Goal: Information Seeking & Learning: Learn about a topic

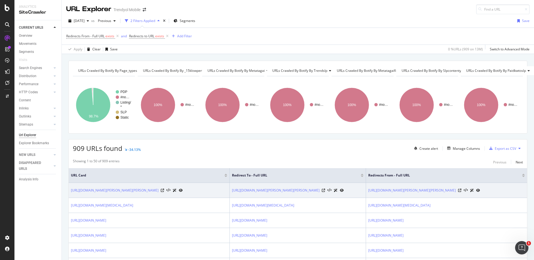
scroll to position [39, 0]
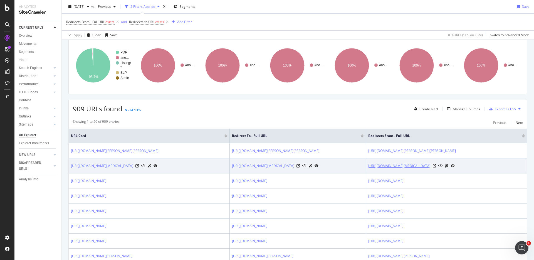
click at [419, 168] on link "[URL][DOMAIN_NAME][MEDICAL_DATA]" at bounding box center [399, 166] width 62 height 6
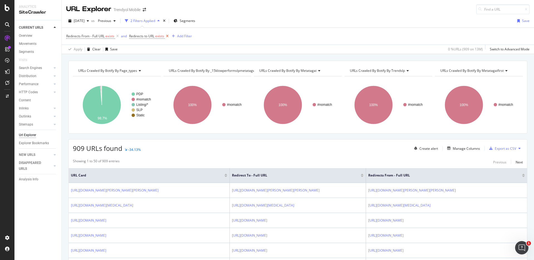
click at [168, 36] on icon at bounding box center [167, 36] width 5 height 6
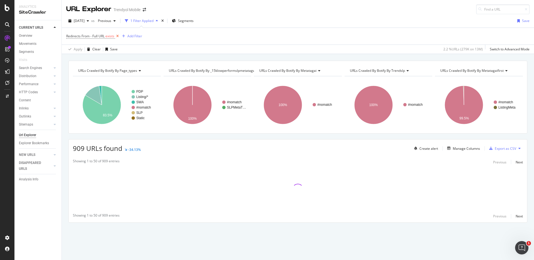
click at [119, 36] on icon at bounding box center [117, 36] width 5 height 6
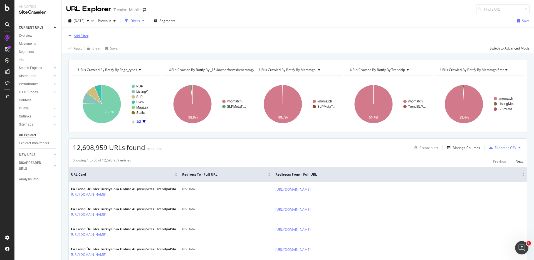
click at [85, 35] on div "Add Filter" at bounding box center [81, 35] width 15 height 5
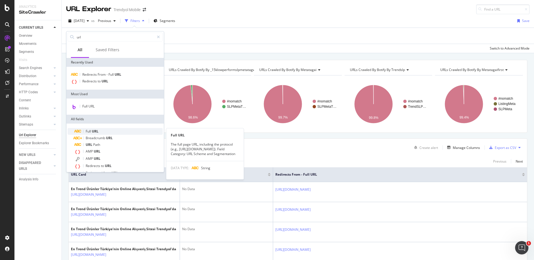
type input "url"
click at [98, 128] on div "Full URL" at bounding box center [118, 131] width 88 height 7
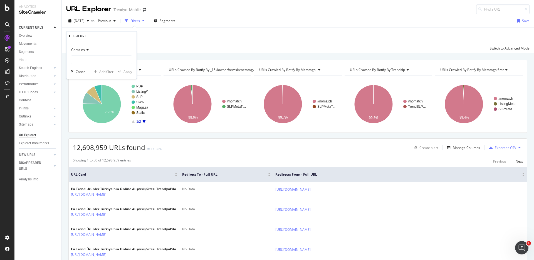
click at [87, 47] on div "Contains" at bounding box center [101, 49] width 61 height 9
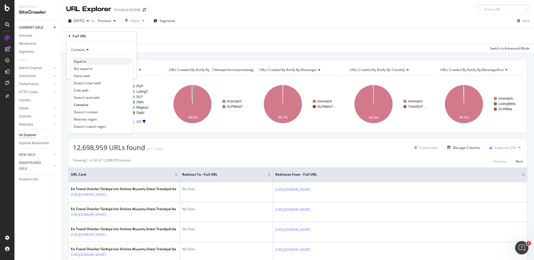
click at [86, 61] on span "Equal to" at bounding box center [80, 61] width 13 height 5
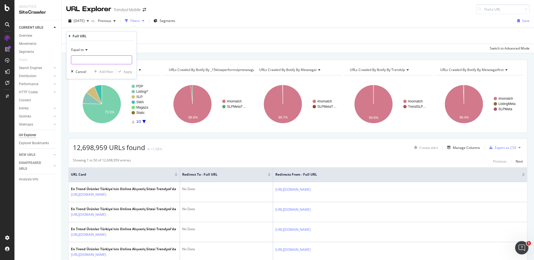
click at [93, 61] on input "text" at bounding box center [101, 59] width 61 height 9
paste input "[URL][DOMAIN_NAME][PERSON_NAME][PERSON_NAME]"
type input "[URL][DOMAIN_NAME][PERSON_NAME][PERSON_NAME]"
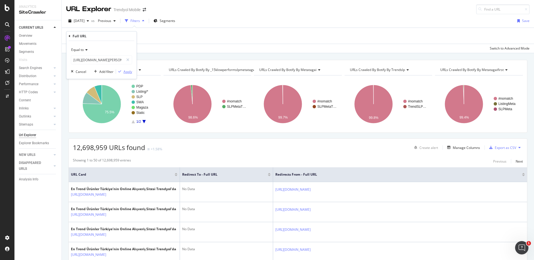
click at [128, 71] on div "Apply" at bounding box center [127, 71] width 9 height 5
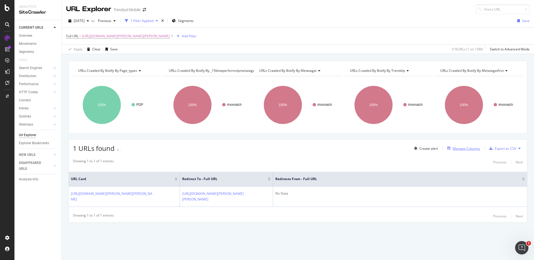
click at [466, 150] on div "Manage Columns" at bounding box center [466, 148] width 27 height 5
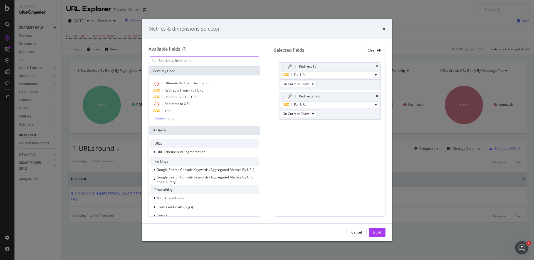
click at [197, 62] on input "modal" at bounding box center [208, 60] width 101 height 8
type input "parent"
click at [188, 61] on input "modal" at bounding box center [208, 60] width 101 height 8
click at [382, 28] on icon "times" at bounding box center [383, 29] width 3 height 4
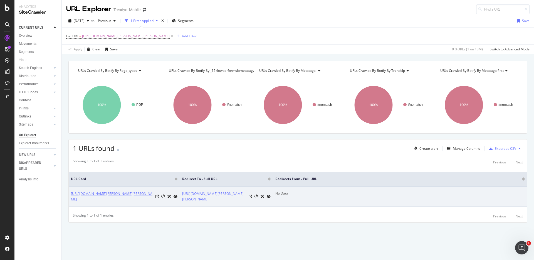
click at [130, 191] on link "[URL][DOMAIN_NAME][PERSON_NAME][PERSON_NAME]" at bounding box center [112, 196] width 82 height 11
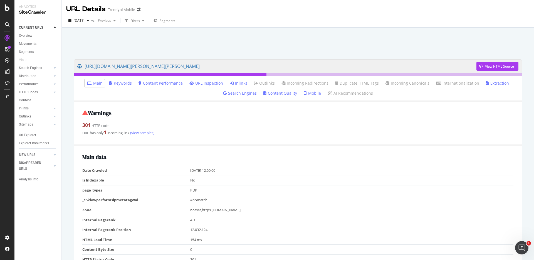
click at [240, 83] on link "Inlinks" at bounding box center [239, 83] width 18 height 6
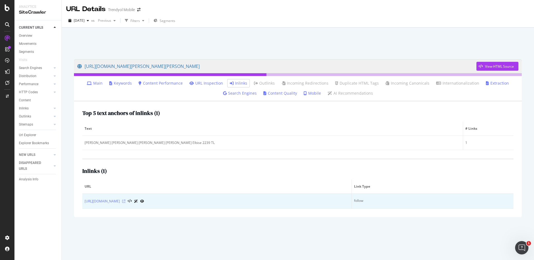
click at [125, 201] on icon at bounding box center [123, 200] width 3 height 3
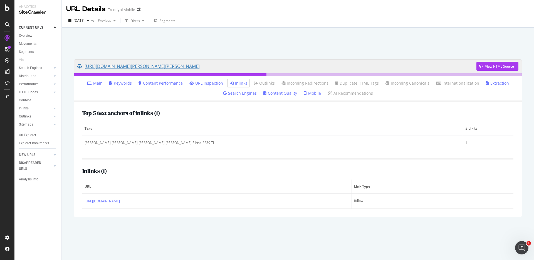
drag, startPoint x: 136, startPoint y: 67, endPoint x: 181, endPoint y: 6, distance: 75.3
click at [0, 0] on div "Analytics SiteCrawler CURRENT URLS Overview Movements Segments Visits Search En…" at bounding box center [267, 130] width 534 height 260
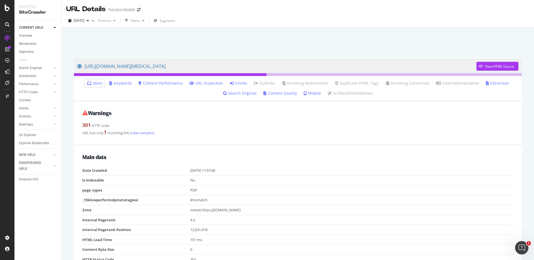
click at [247, 84] on link "Inlinks" at bounding box center [239, 83] width 18 height 6
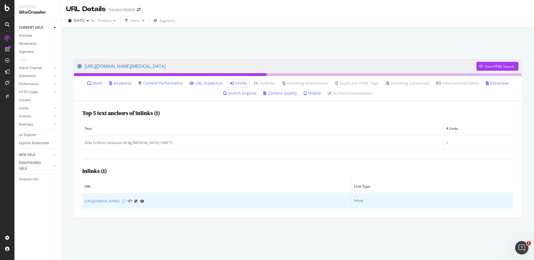
click at [125, 200] on icon at bounding box center [123, 200] width 3 height 3
click at [125, 201] on icon at bounding box center [123, 200] width 3 height 3
